Goal: Information Seeking & Learning: Stay updated

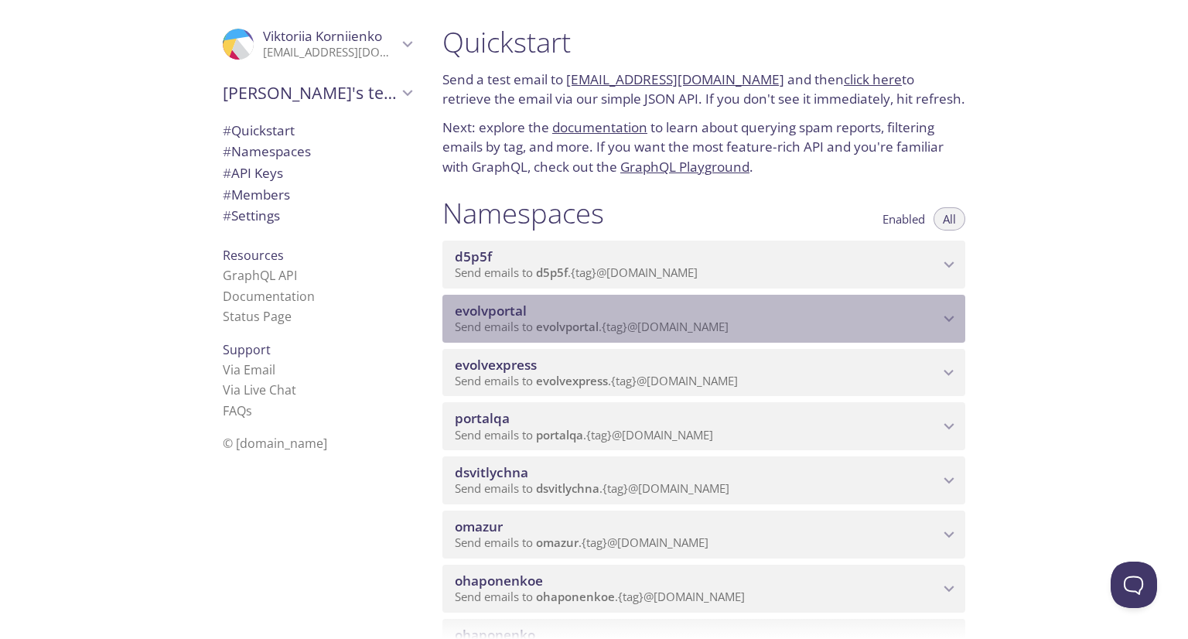
click at [935, 319] on span "evolvportal" at bounding box center [697, 310] width 484 height 17
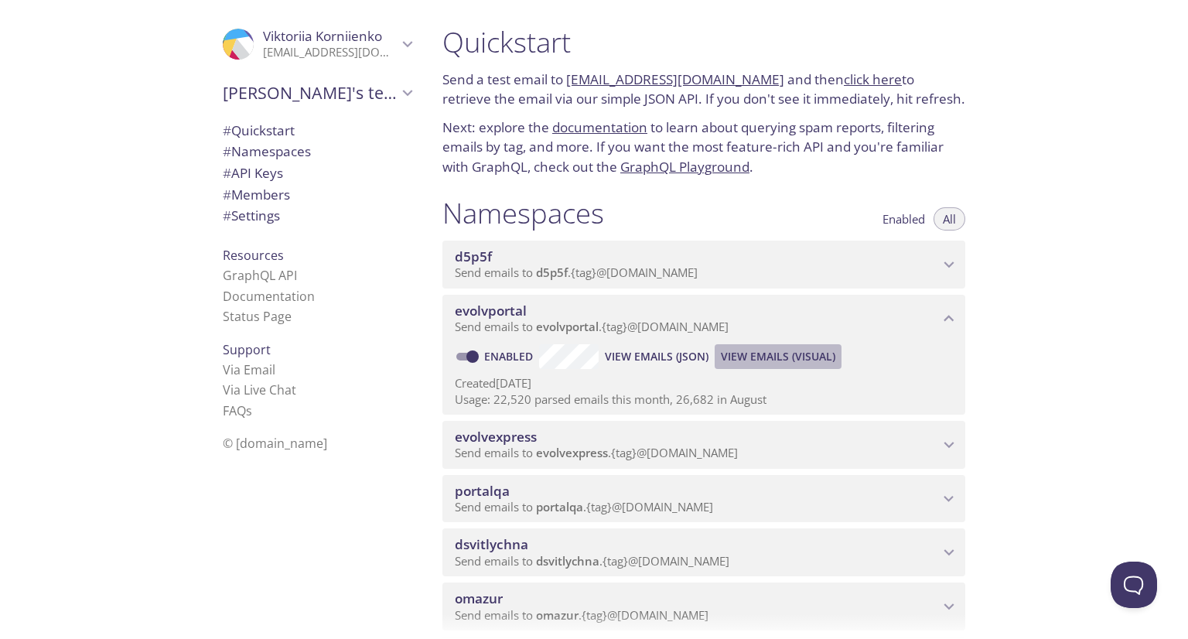
click at [775, 366] on span "View Emails (Visual)" at bounding box center [778, 356] width 114 height 19
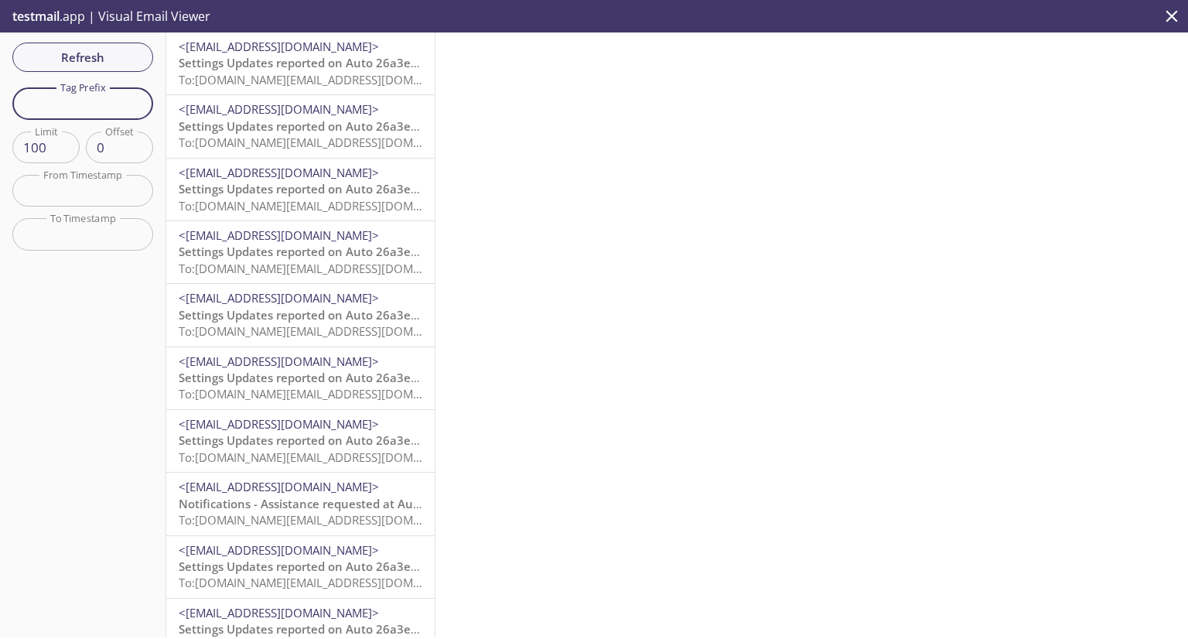
click at [35, 110] on input "text" at bounding box center [82, 103] width 141 height 32
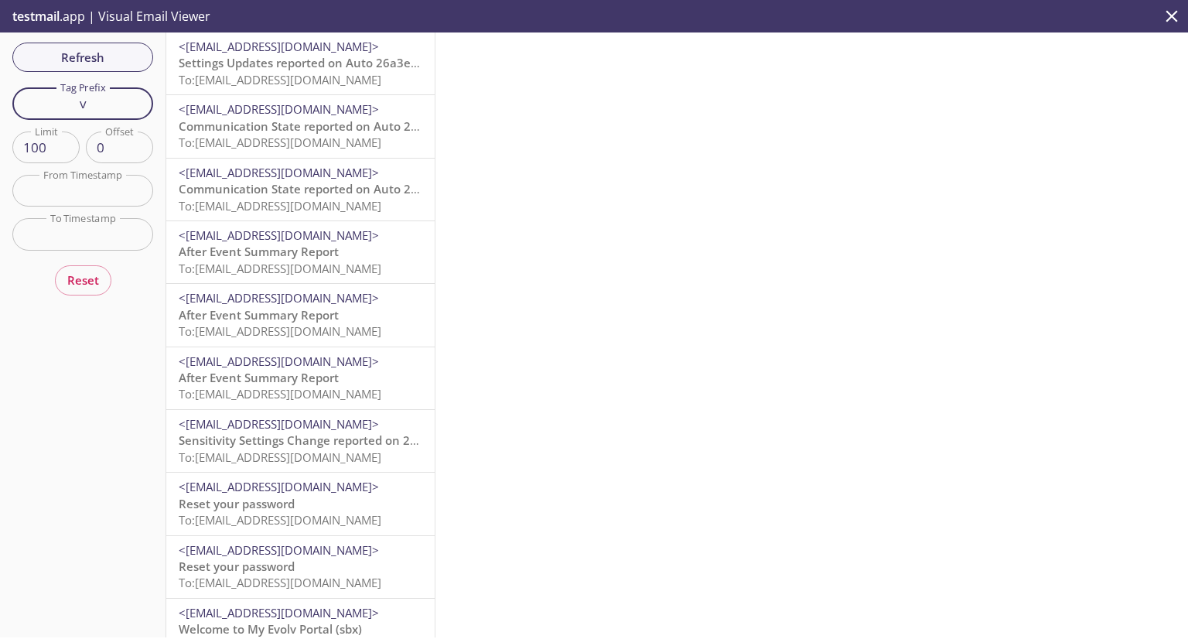
click at [108, 111] on input "v" at bounding box center [82, 103] width 141 height 32
type input "vkdist"
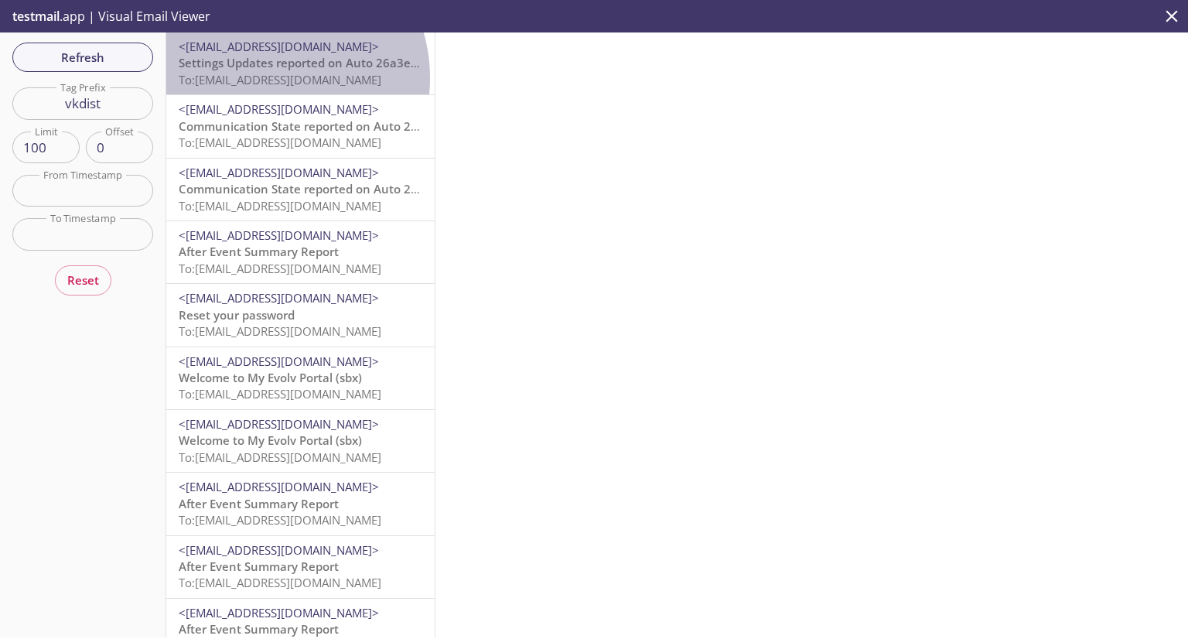
click at [263, 78] on span "To: [EMAIL_ADDRESS][DOMAIN_NAME]" at bounding box center [280, 79] width 203 height 15
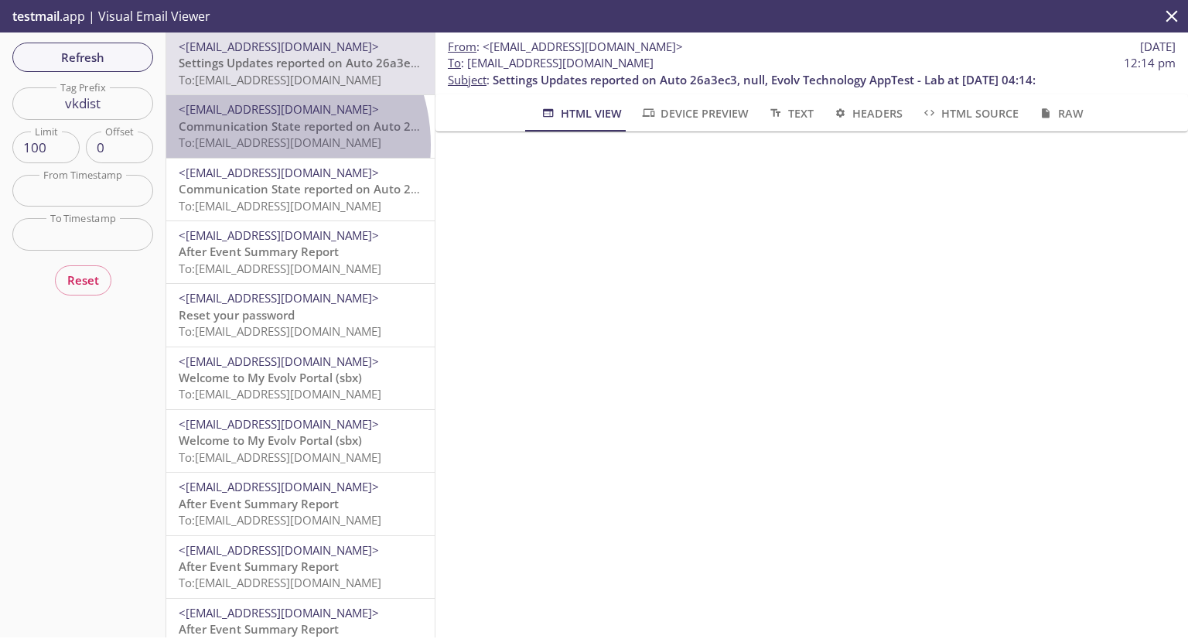
click at [252, 145] on span "To: [EMAIL_ADDRESS][DOMAIN_NAME]" at bounding box center [280, 142] width 203 height 15
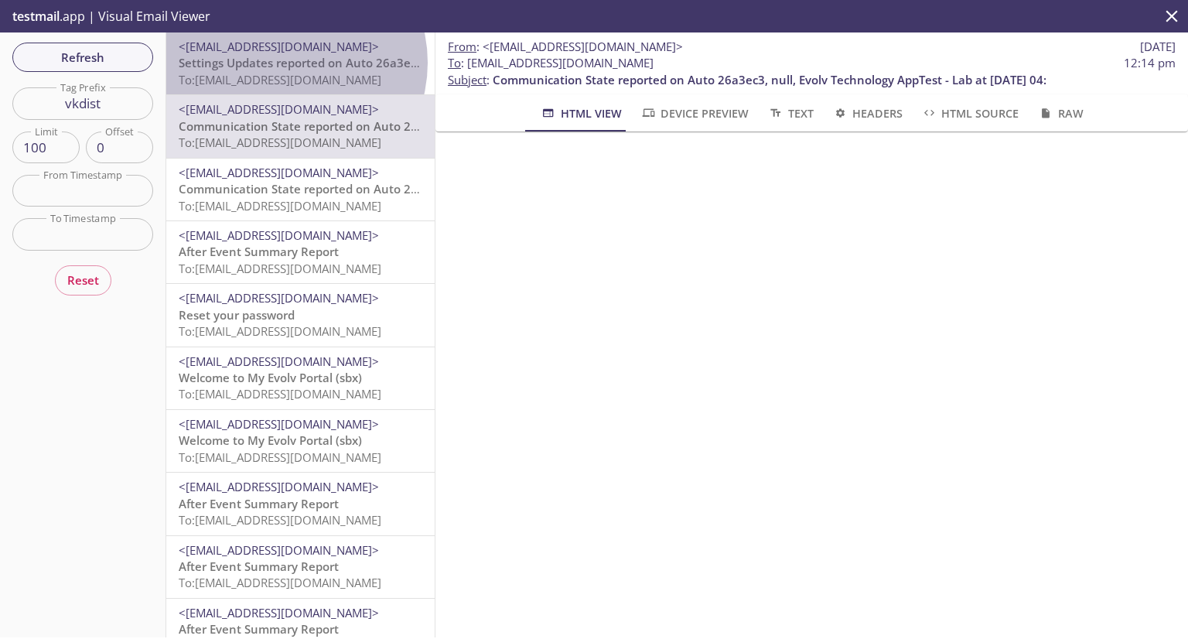
click at [285, 63] on span "Settings Updates reported on Auto 26a3ec3, null, Evolv Technology AppTest - Lab…" at bounding box center [450, 62] width 543 height 15
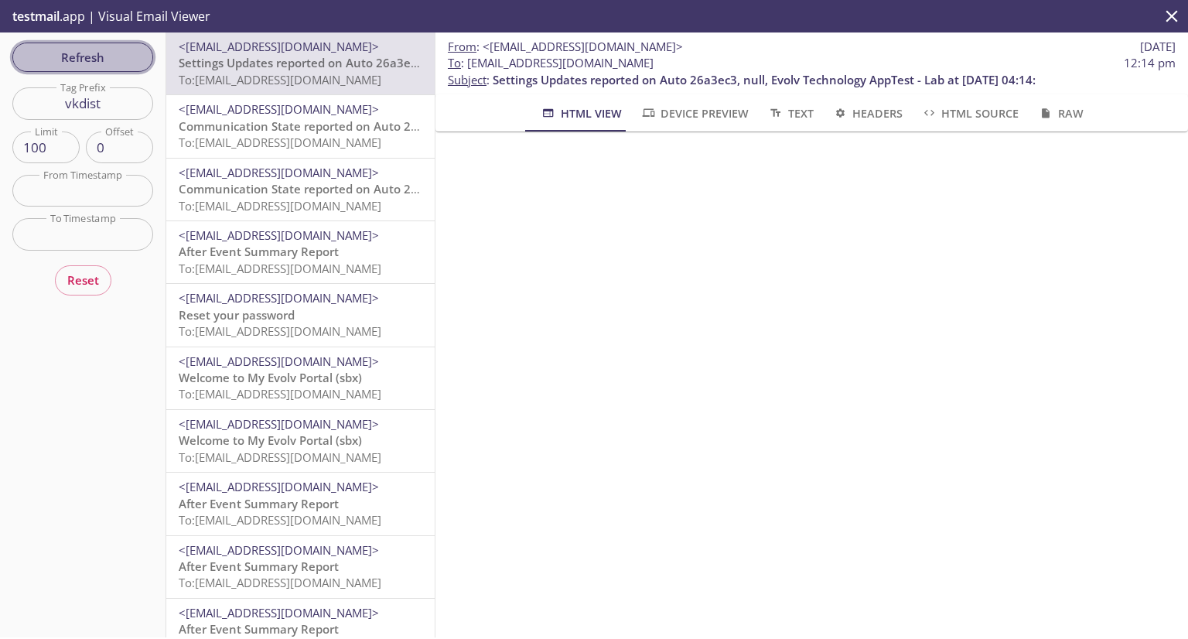
click at [101, 61] on span "Refresh" at bounding box center [83, 57] width 116 height 20
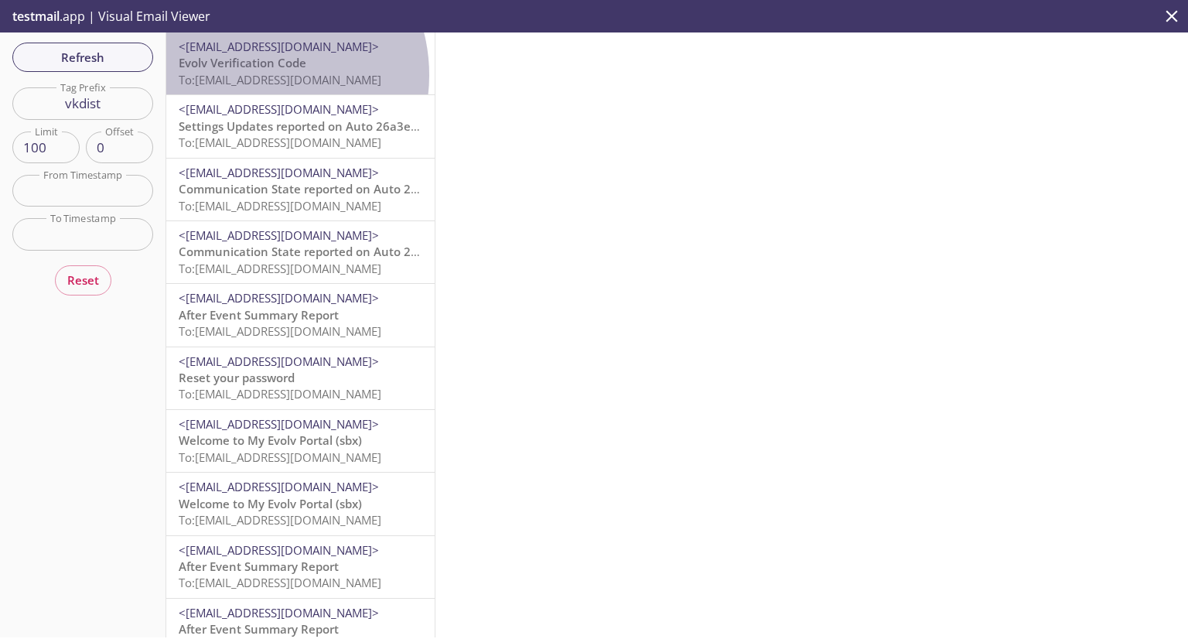
click at [255, 75] on span "To: [EMAIL_ADDRESS][DOMAIN_NAME]" at bounding box center [280, 79] width 203 height 15
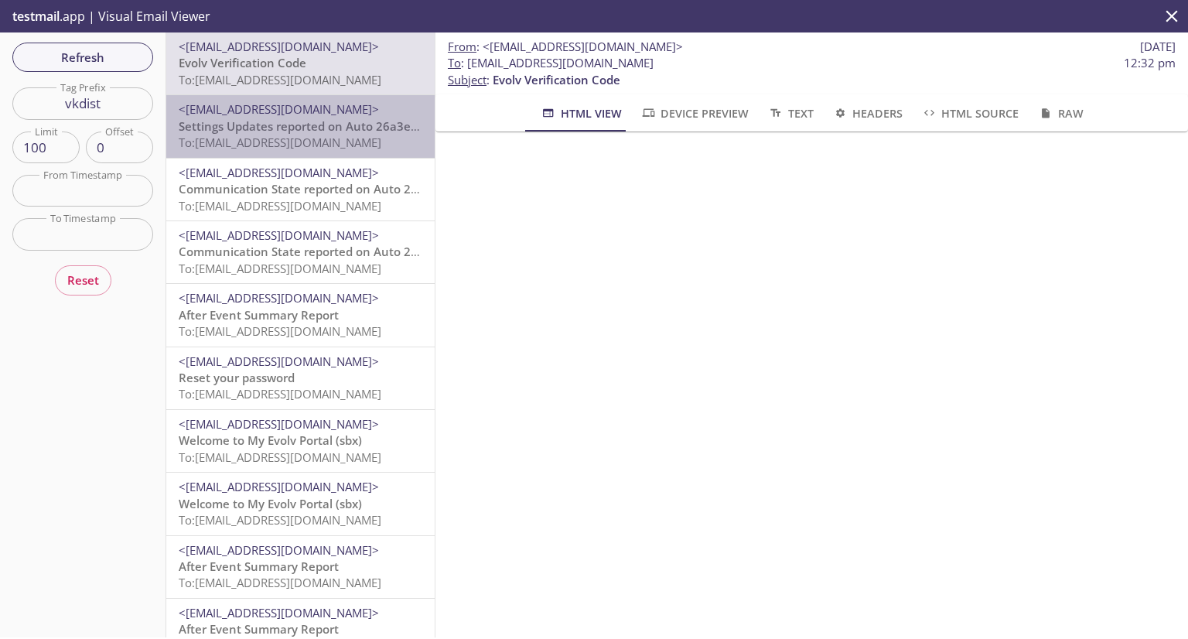
click at [340, 126] on span "Settings Updates reported on Auto 26a3ec3, null, Evolv Technology AppTest - Lab…" at bounding box center [450, 125] width 543 height 15
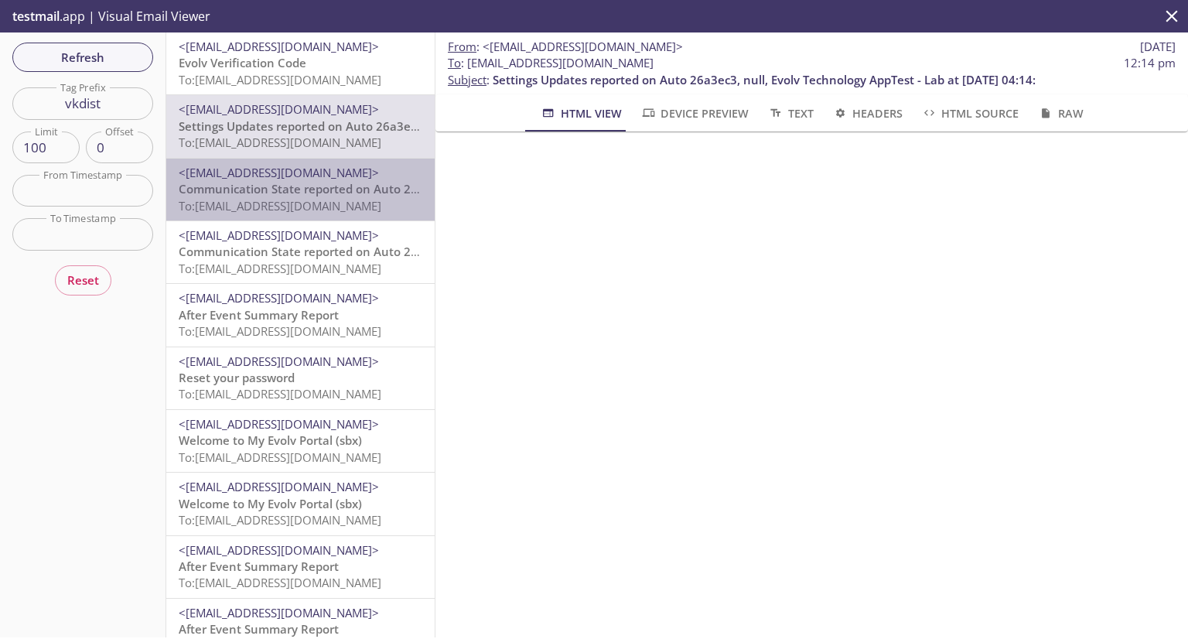
click at [333, 169] on span "<[EMAIL_ADDRESS][DOMAIN_NAME]>" at bounding box center [279, 172] width 200 height 15
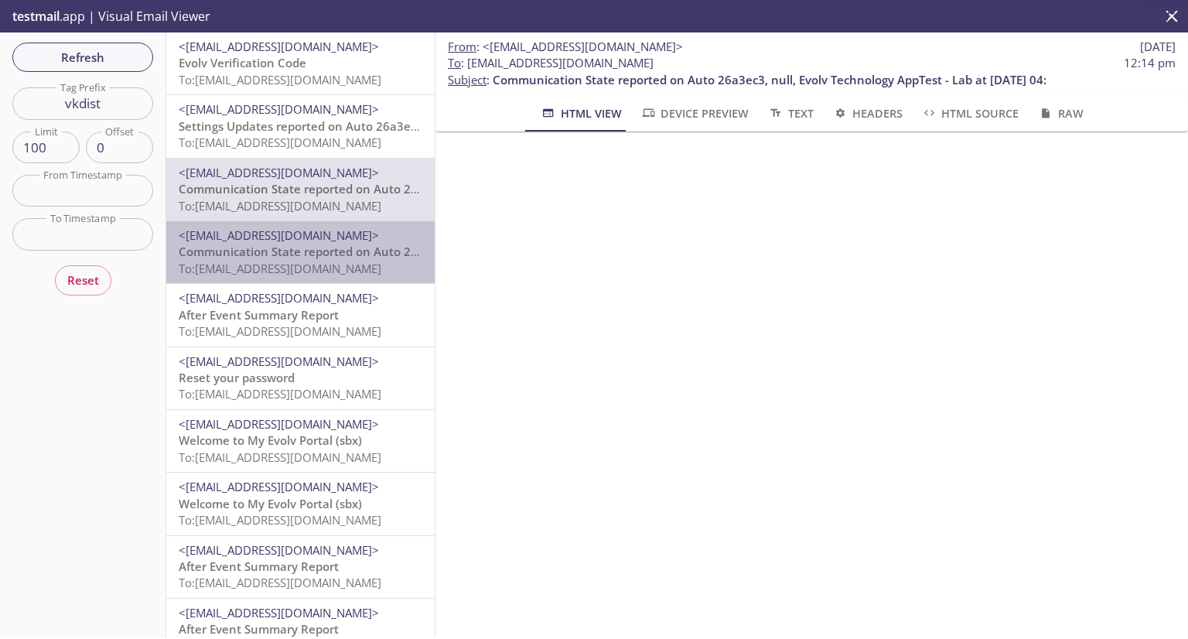
click at [319, 265] on span "To: [EMAIL_ADDRESS][DOMAIN_NAME]" at bounding box center [280, 268] width 203 height 15
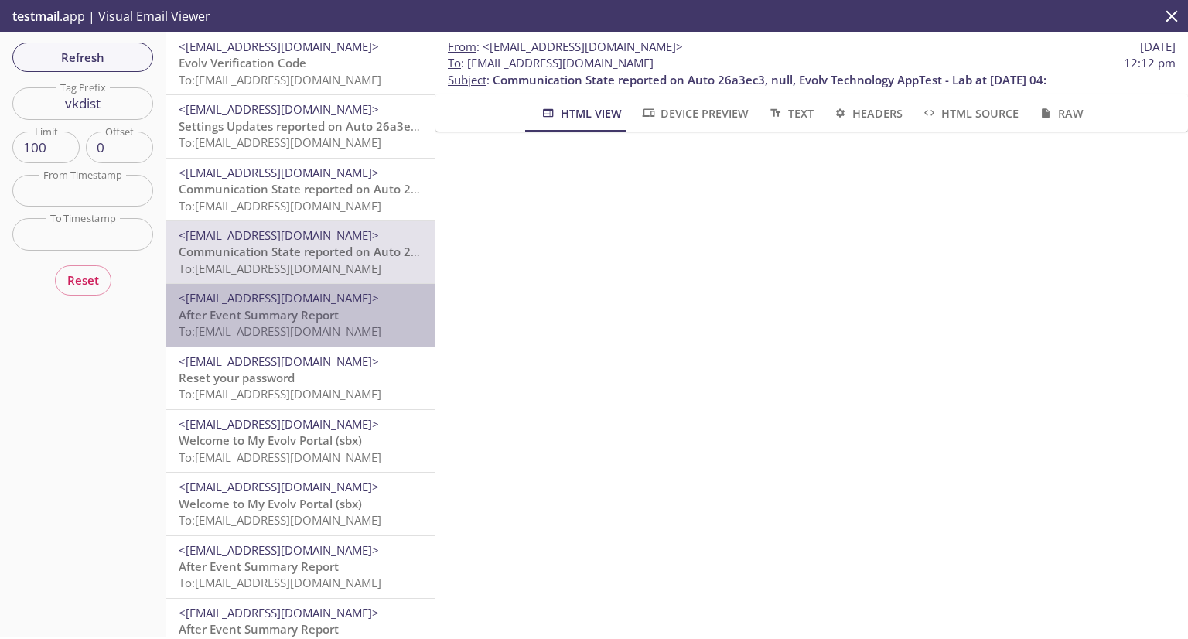
click at [315, 321] on span "After Event Summary Report" at bounding box center [259, 314] width 160 height 15
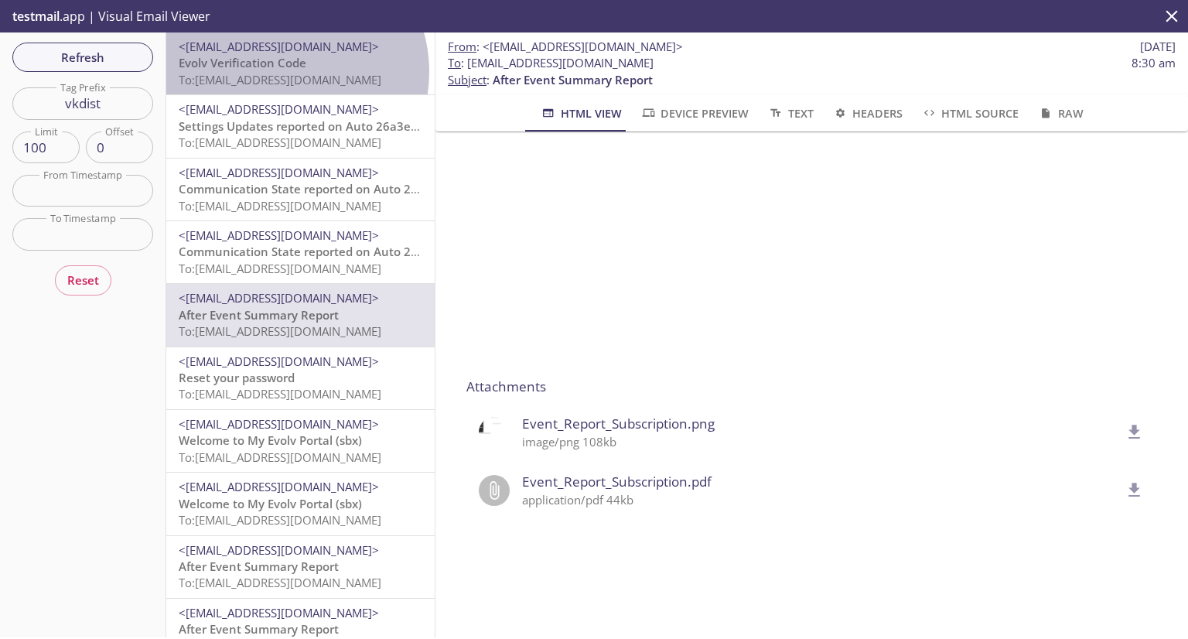
click at [281, 72] on span "To: [EMAIL_ADDRESS][DOMAIN_NAME]" at bounding box center [280, 79] width 203 height 15
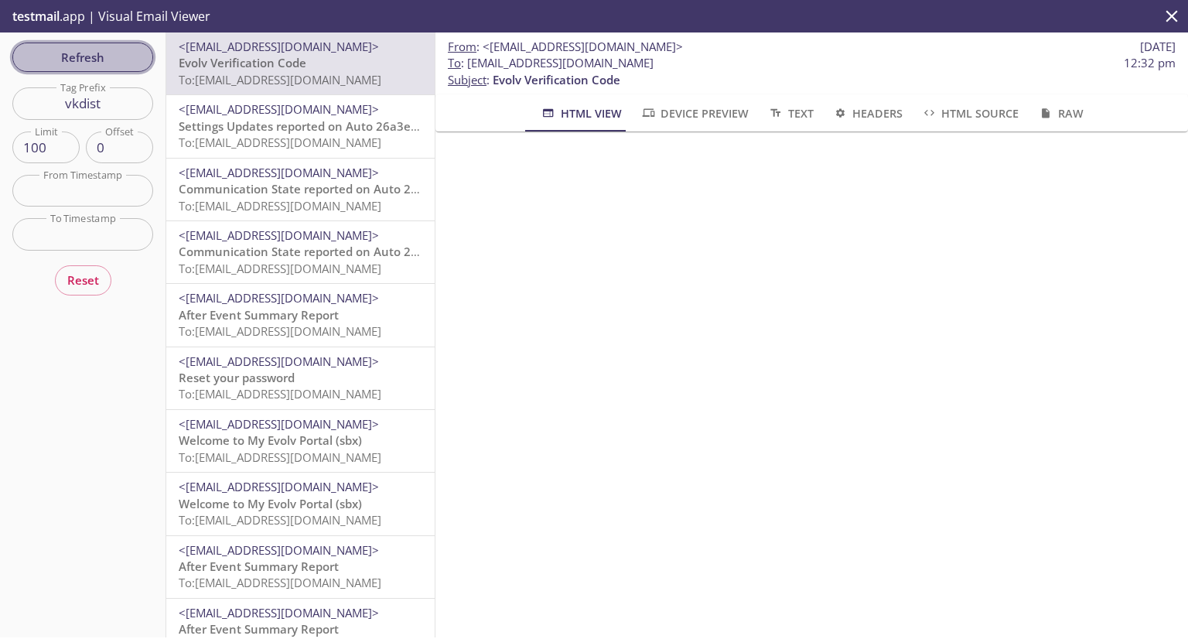
click at [121, 56] on span "Refresh" at bounding box center [83, 57] width 116 height 20
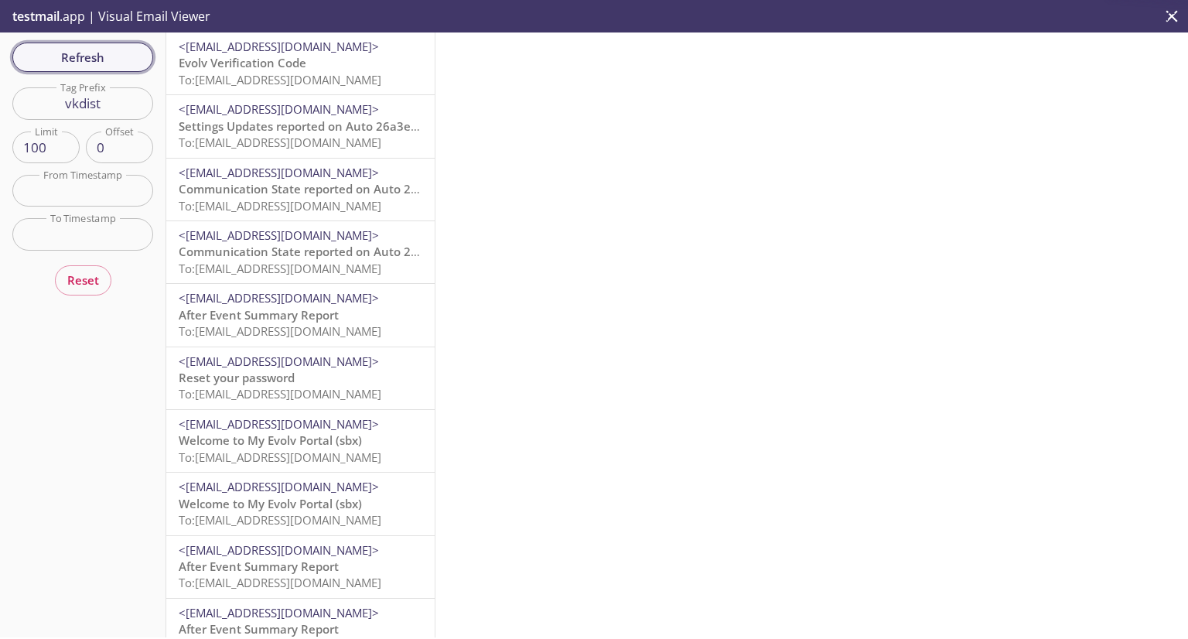
click at [121, 56] on span "Refresh" at bounding box center [83, 57] width 116 height 20
click at [80, 53] on span "Refresh" at bounding box center [83, 57] width 116 height 20
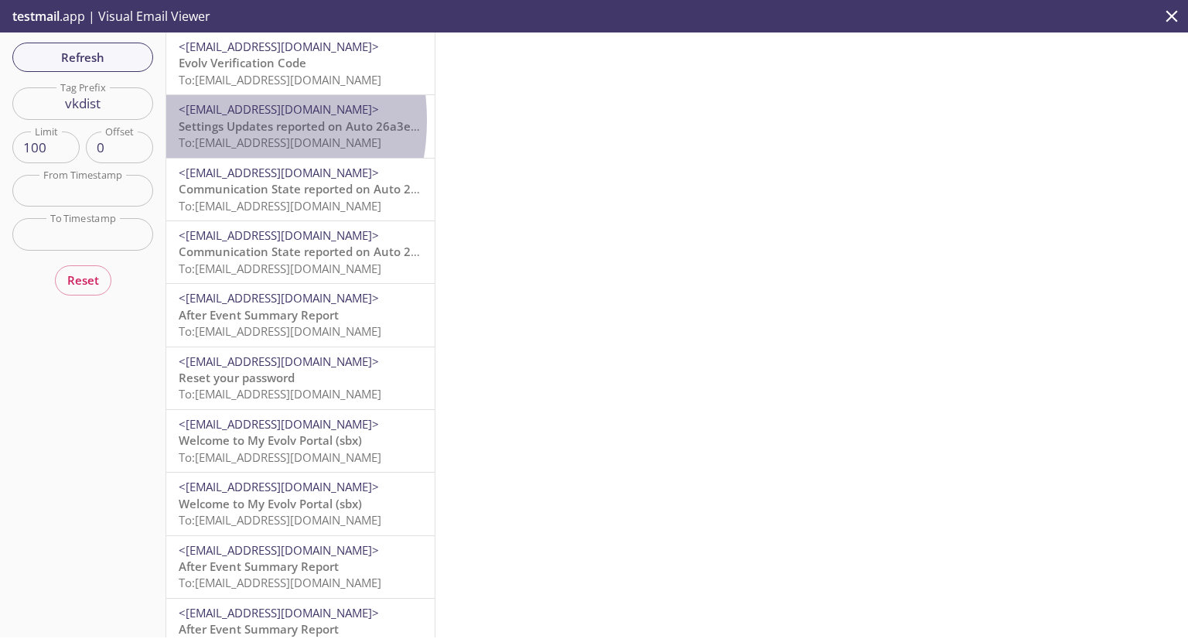
click at [205, 120] on span "Settings Updates reported on Auto 26a3ec3, null, Evolv Technology AppTest - Lab…" at bounding box center [450, 125] width 543 height 15
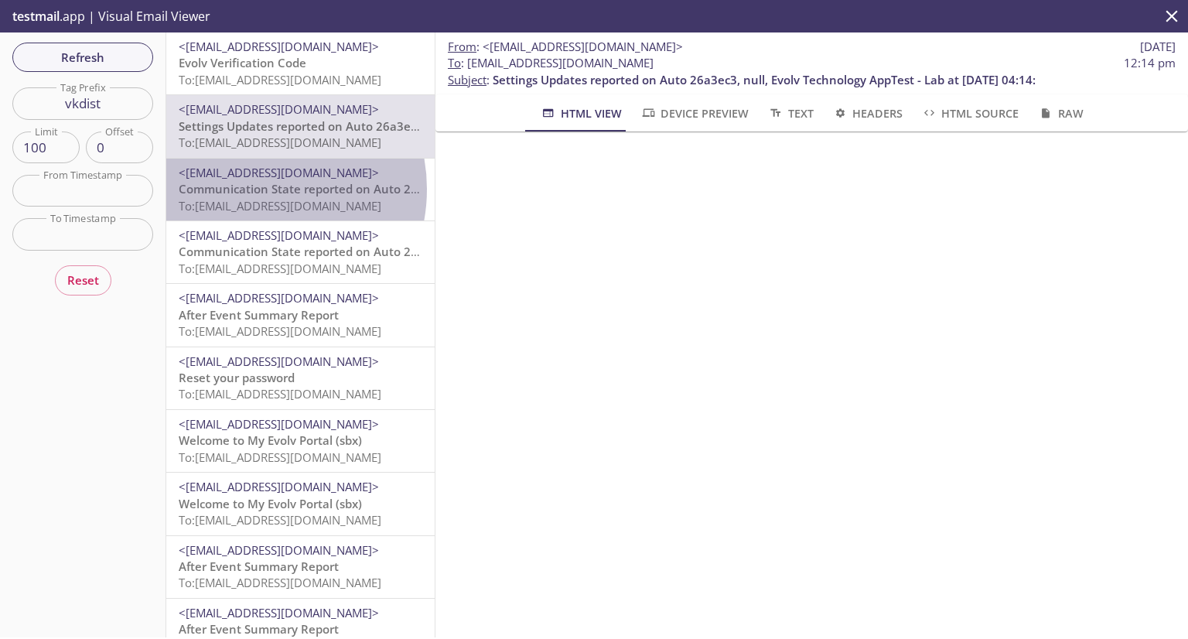
click at [250, 189] on span "Communication State reported on Auto 26a3ec3, null, Evolv Technology AppTest - …" at bounding box center [456, 188] width 554 height 15
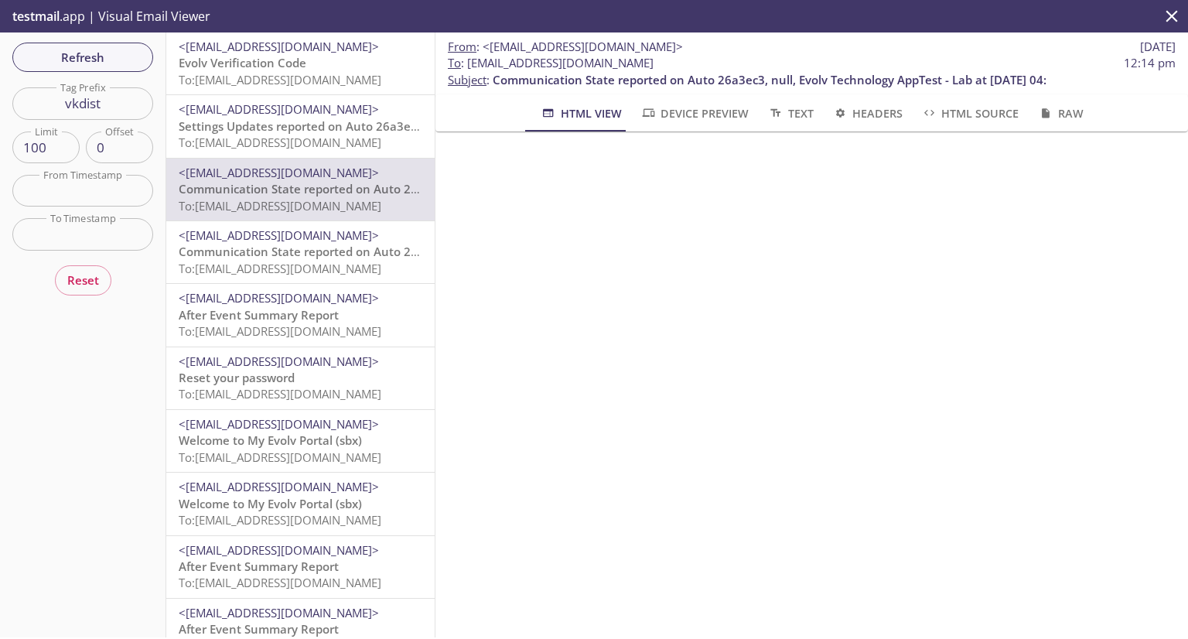
click at [336, 231] on span "<[EMAIL_ADDRESS][DOMAIN_NAME]>" at bounding box center [279, 234] width 200 height 15
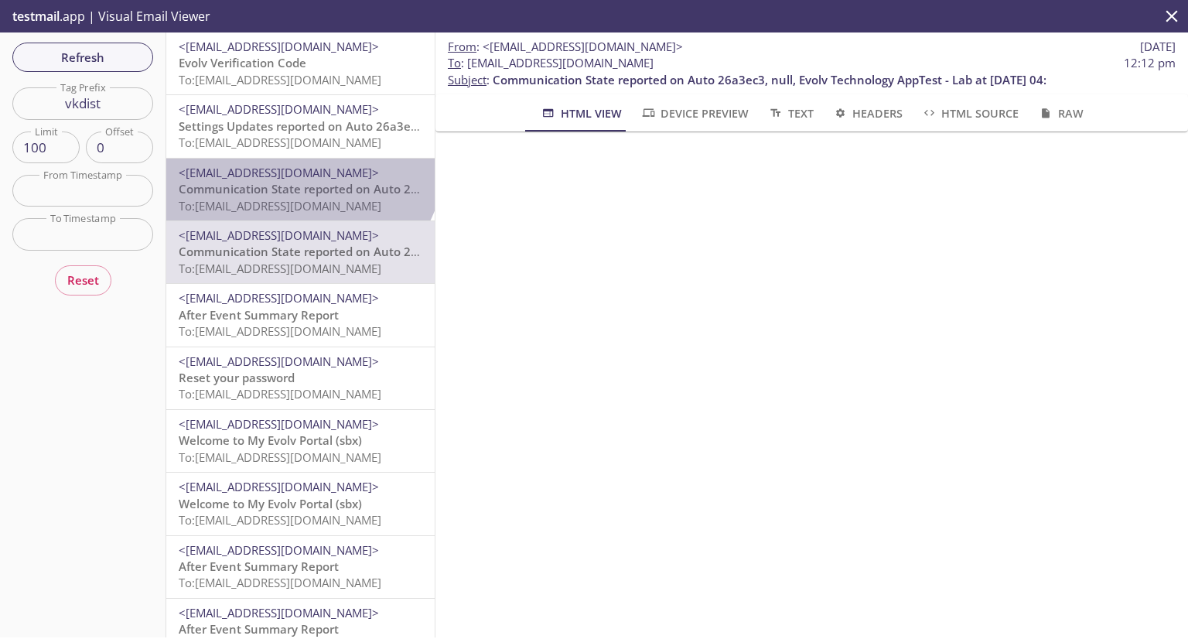
click at [298, 159] on div "<[EMAIL_ADDRESS][DOMAIN_NAME]> Communication State reported on Auto 26a3ec3, nu…" at bounding box center [300, 190] width 268 height 62
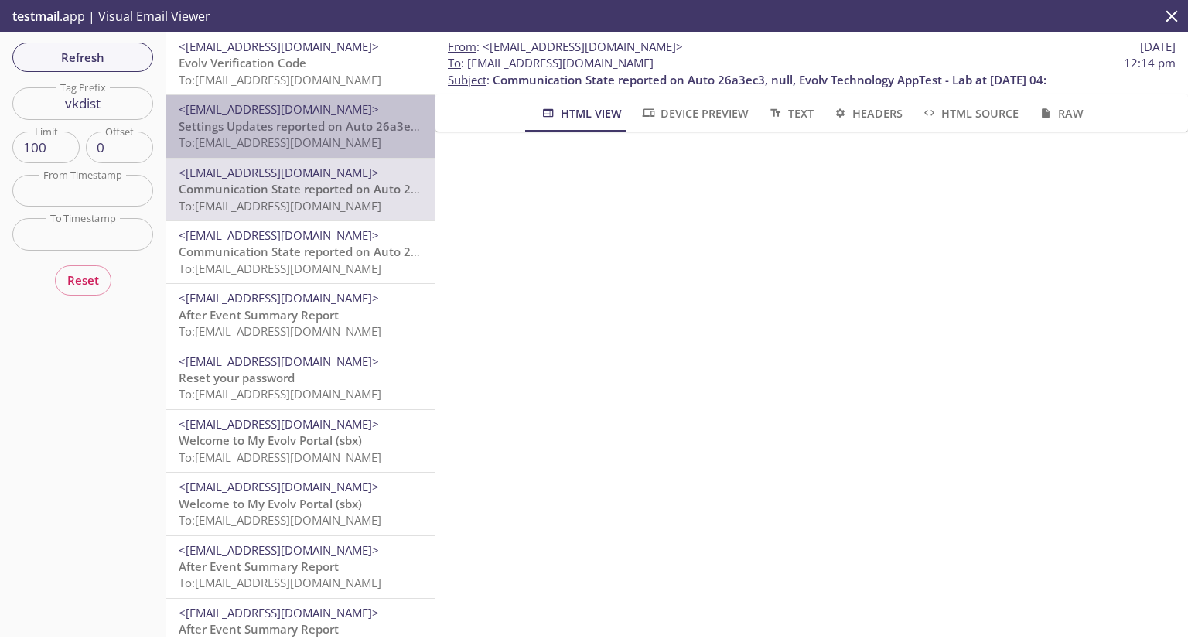
click at [304, 137] on span "To: [EMAIL_ADDRESS][DOMAIN_NAME]" at bounding box center [280, 142] width 203 height 15
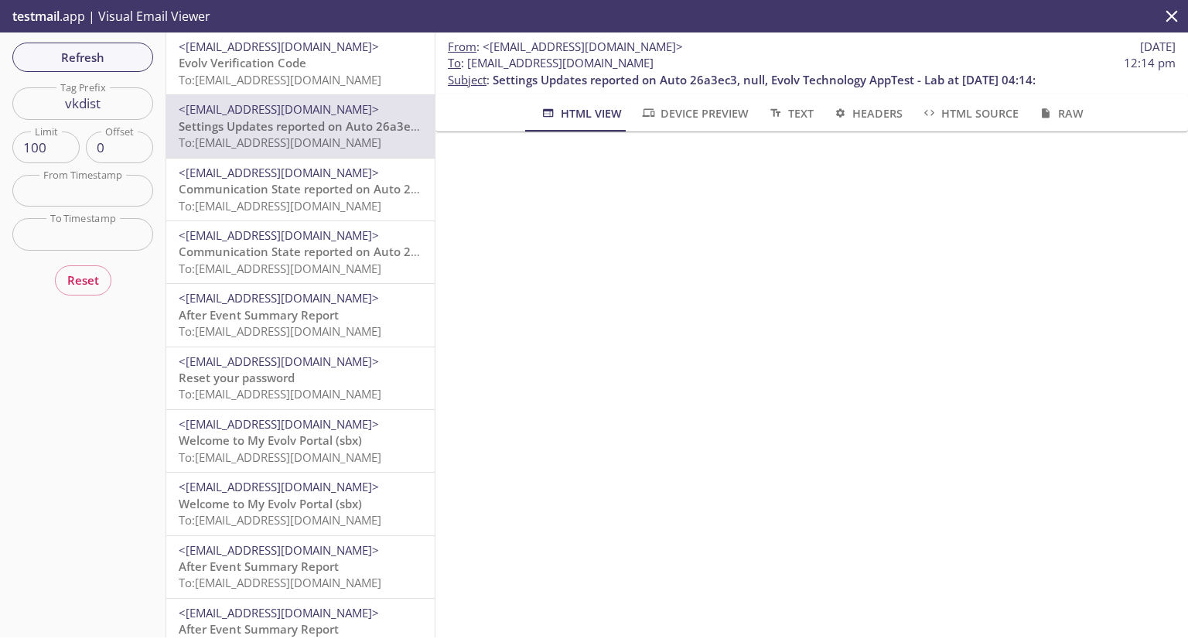
click at [302, 68] on span "Evolv Verification Code" at bounding box center [243, 62] width 128 height 15
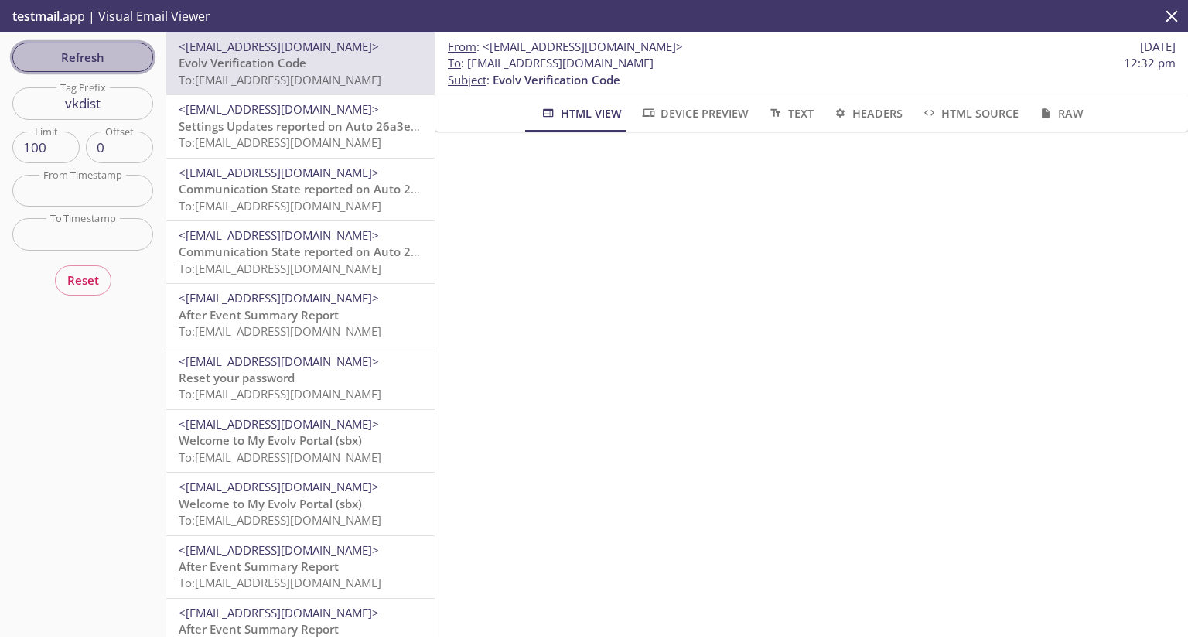
click at [80, 56] on span "Refresh" at bounding box center [83, 57] width 116 height 20
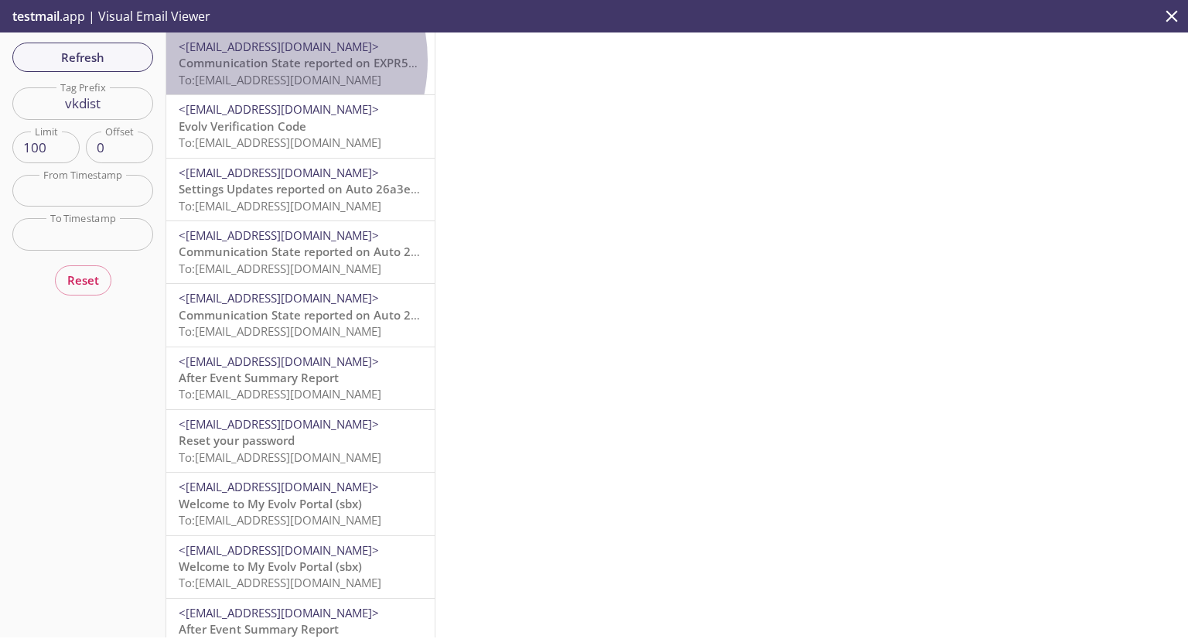
click at [263, 60] on span "Communication State reported on EXPR51908, Exit B, Evolv Technology AppTest - L…" at bounding box center [456, 62] width 555 height 15
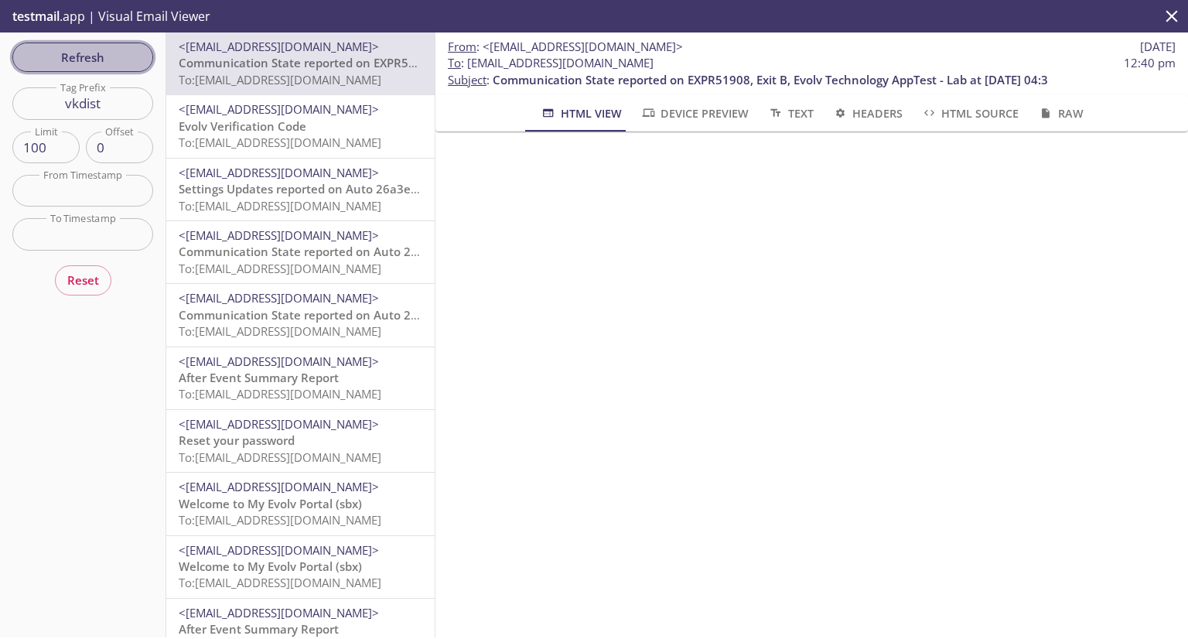
click at [75, 46] on button "Refresh" at bounding box center [82, 57] width 141 height 29
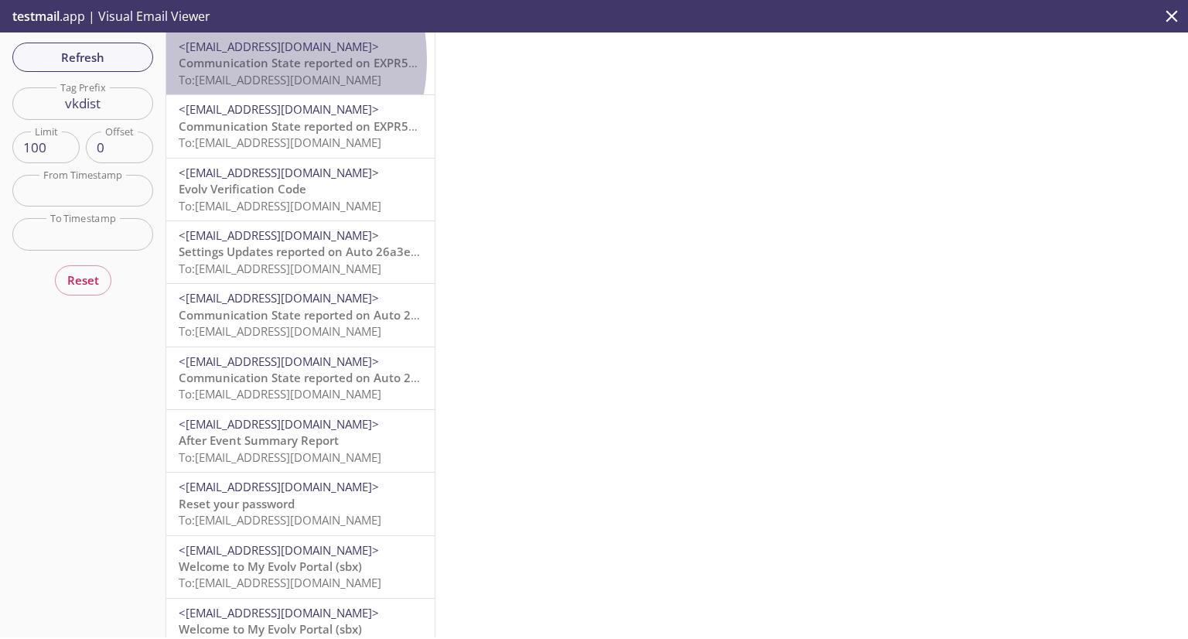
click at [234, 60] on span "Communication State reported on EXPR51908, Exit B, Evolv Technology AppTest - L…" at bounding box center [456, 62] width 555 height 15
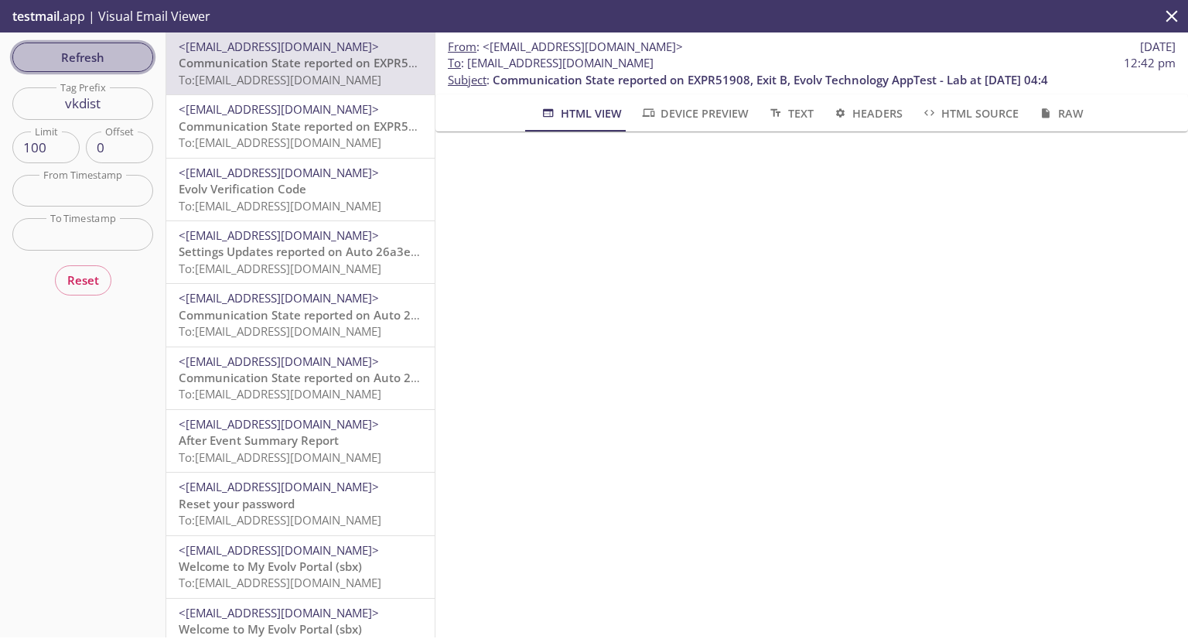
click at [86, 58] on span "Refresh" at bounding box center [83, 57] width 116 height 20
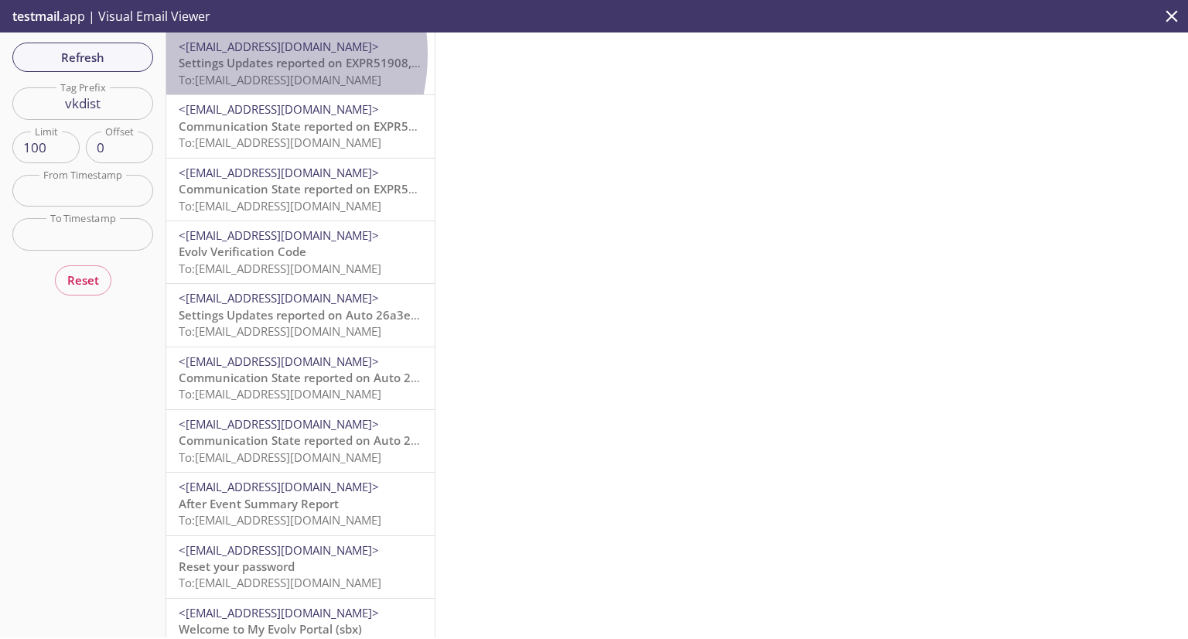
click at [227, 54] on span "<[EMAIL_ADDRESS][DOMAIN_NAME]>" at bounding box center [301, 47] width 244 height 16
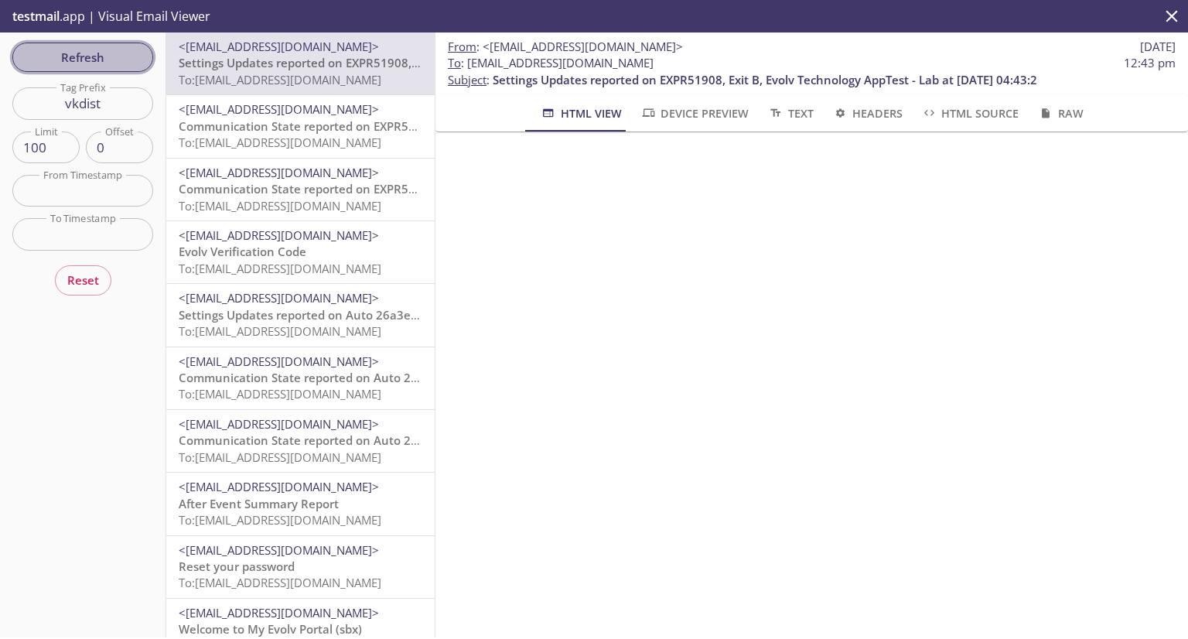
click at [50, 61] on span "Refresh" at bounding box center [83, 57] width 116 height 20
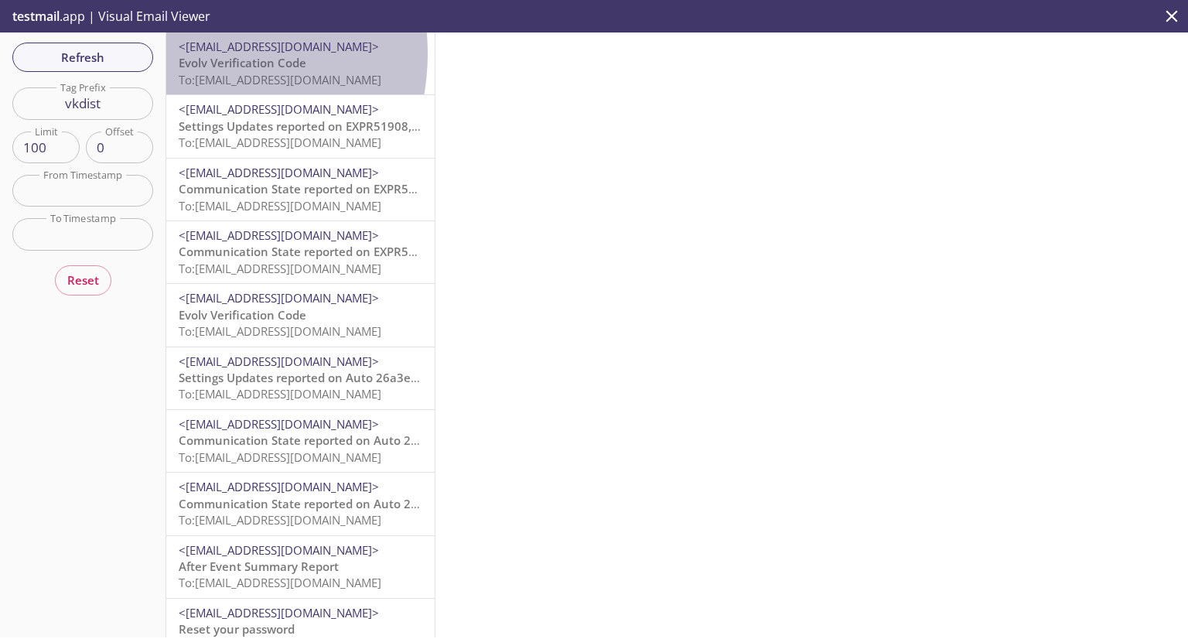
click at [188, 53] on span "<[EMAIL_ADDRESS][DOMAIN_NAME]>" at bounding box center [279, 46] width 200 height 15
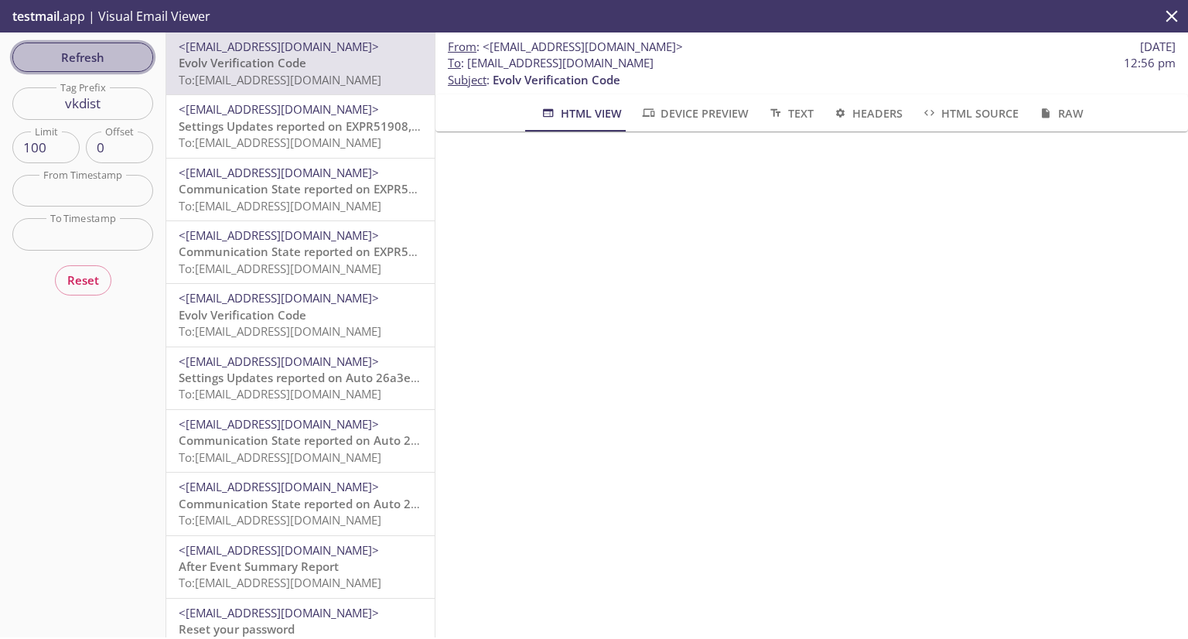
click at [69, 49] on span "Refresh" at bounding box center [83, 57] width 116 height 20
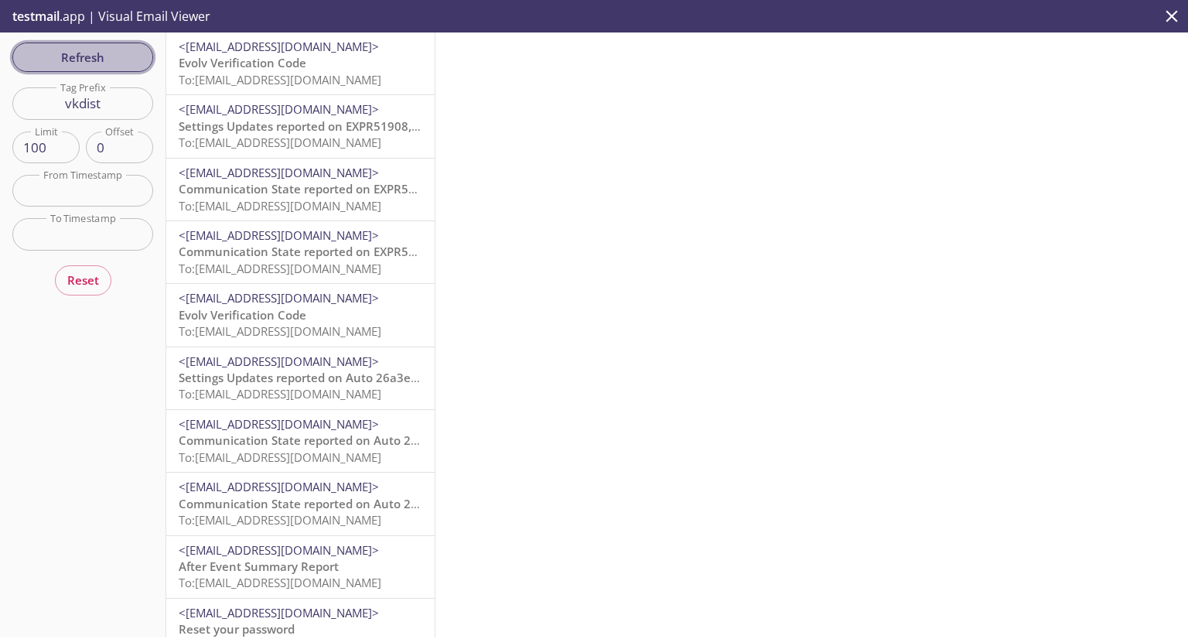
click at [69, 49] on span "Refresh" at bounding box center [83, 57] width 116 height 20
click at [68, 64] on span "Refresh" at bounding box center [83, 57] width 116 height 20
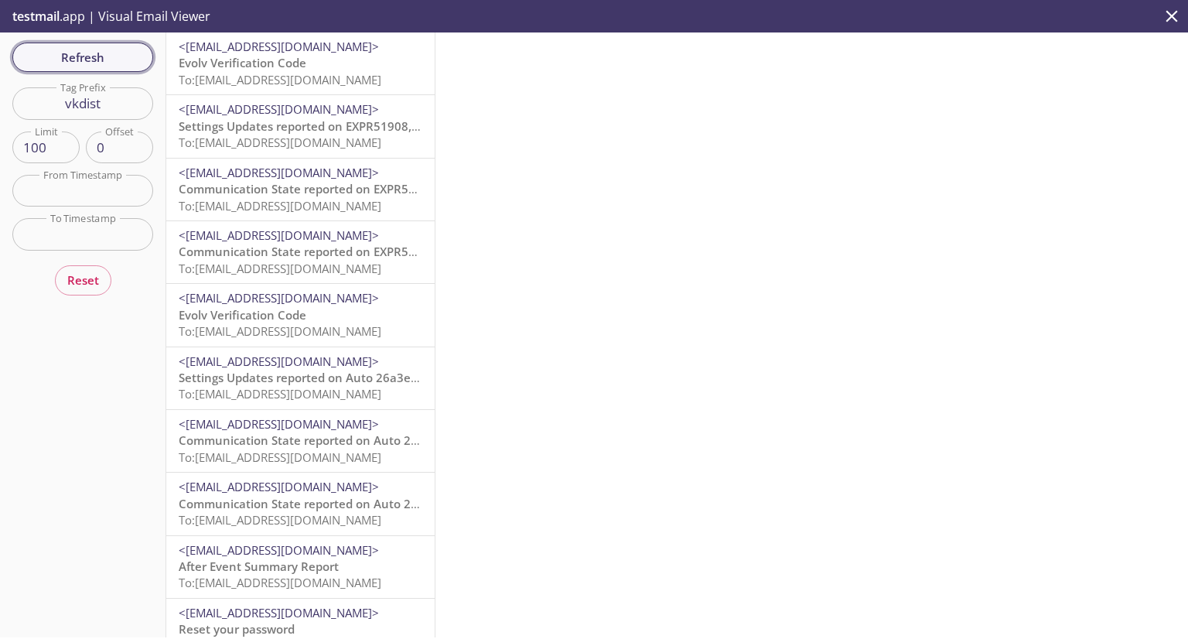
click at [81, 68] on button "Refresh" at bounding box center [82, 57] width 141 height 29
